Goal: Task Accomplishment & Management: Manage account settings

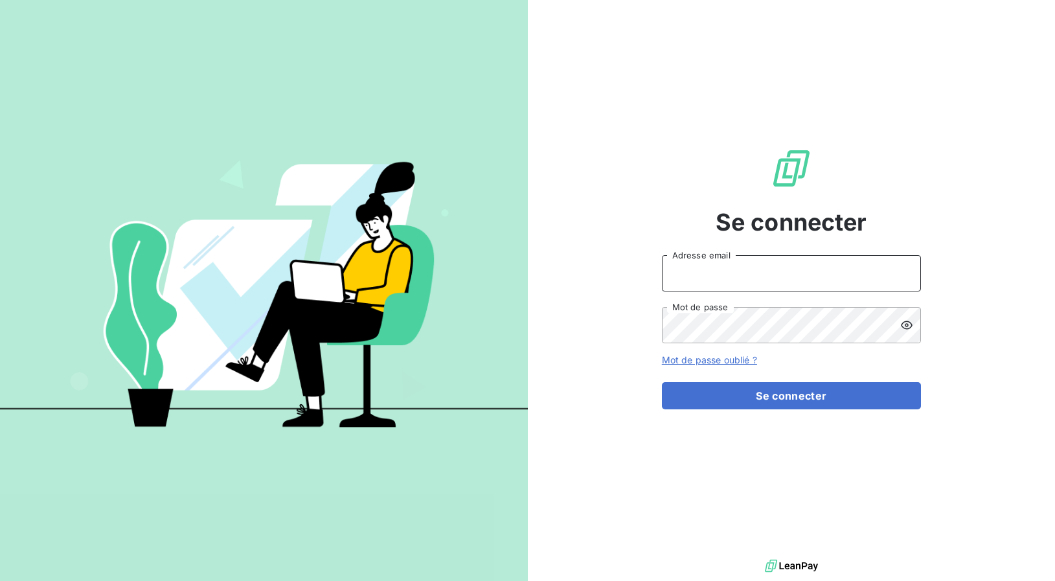
click at [798, 285] on input "Adresse email" at bounding box center [791, 273] width 259 height 36
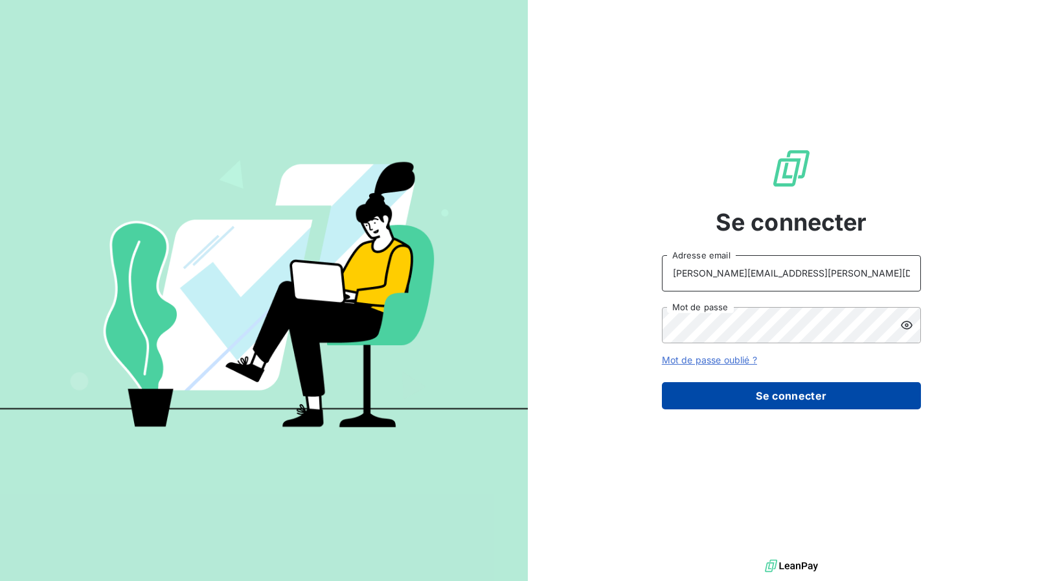
type input "nicolas.morin@copytop.com"
click at [744, 388] on button "Se connecter" at bounding box center [791, 395] width 259 height 27
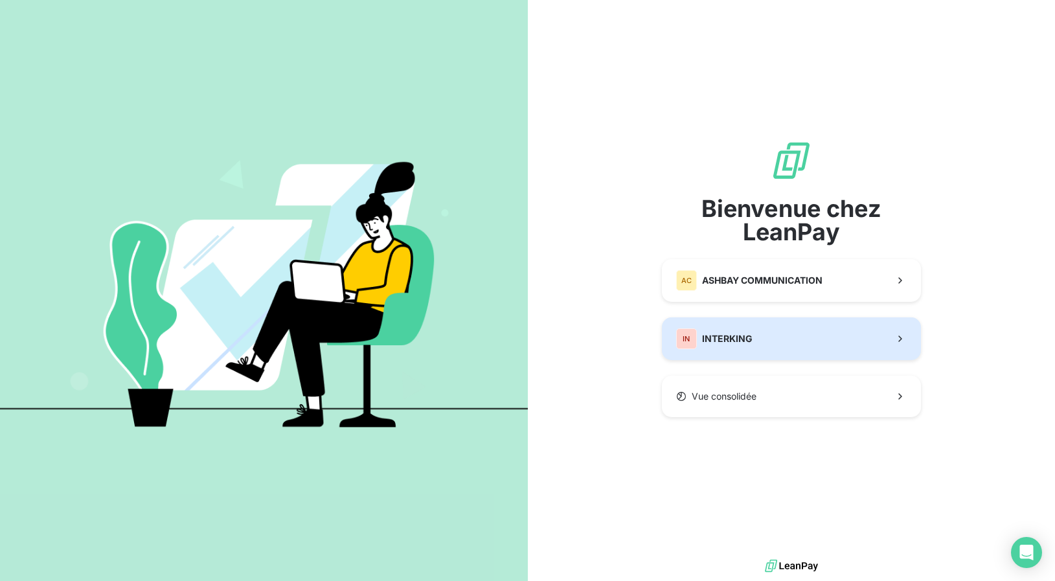
click at [728, 329] on div "IN INTERKING" at bounding box center [714, 338] width 76 height 21
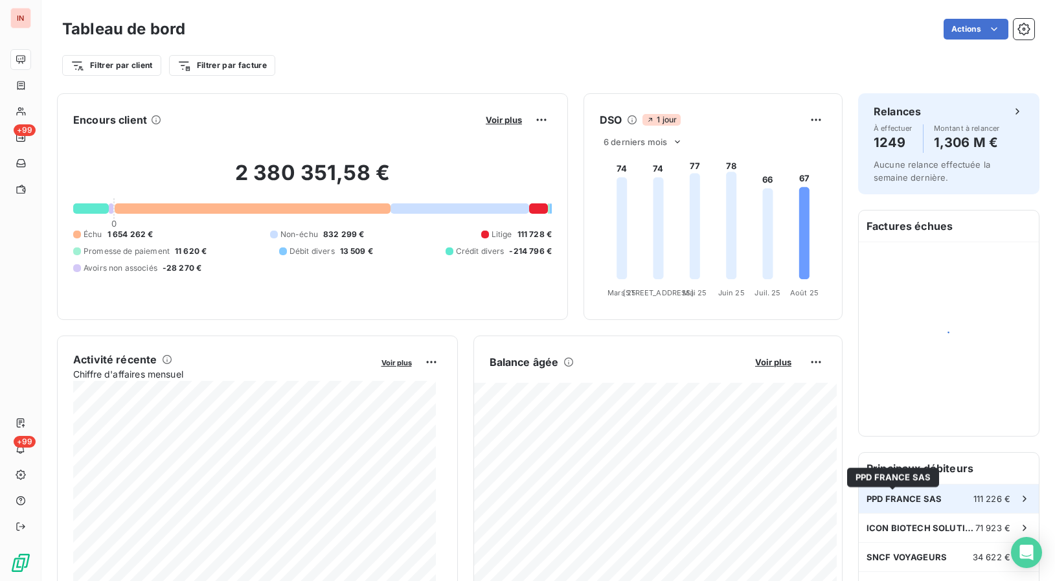
click at [910, 501] on span "PPD FRANCE SAS" at bounding box center [903, 498] width 75 height 10
